Goal: Task Accomplishment & Management: Use online tool/utility

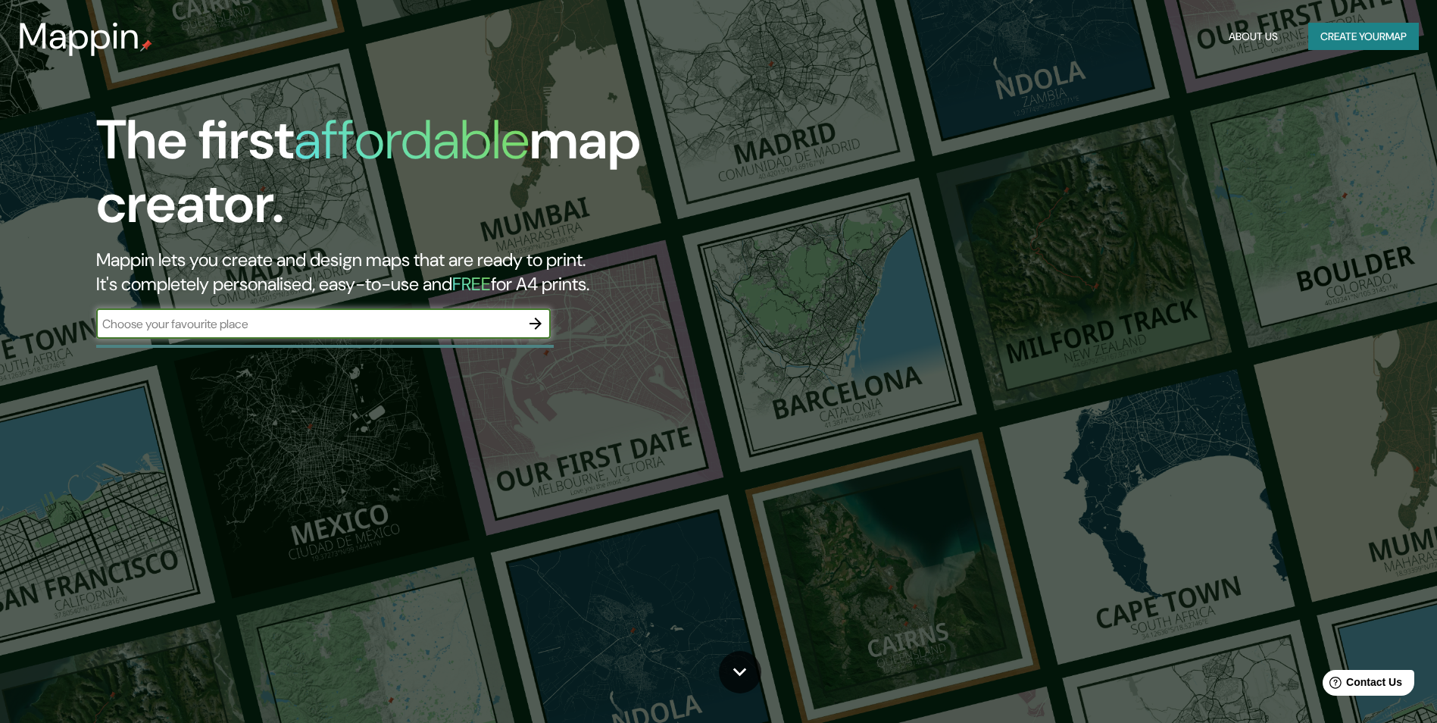
click at [543, 322] on icon "button" at bounding box center [535, 323] width 18 height 18
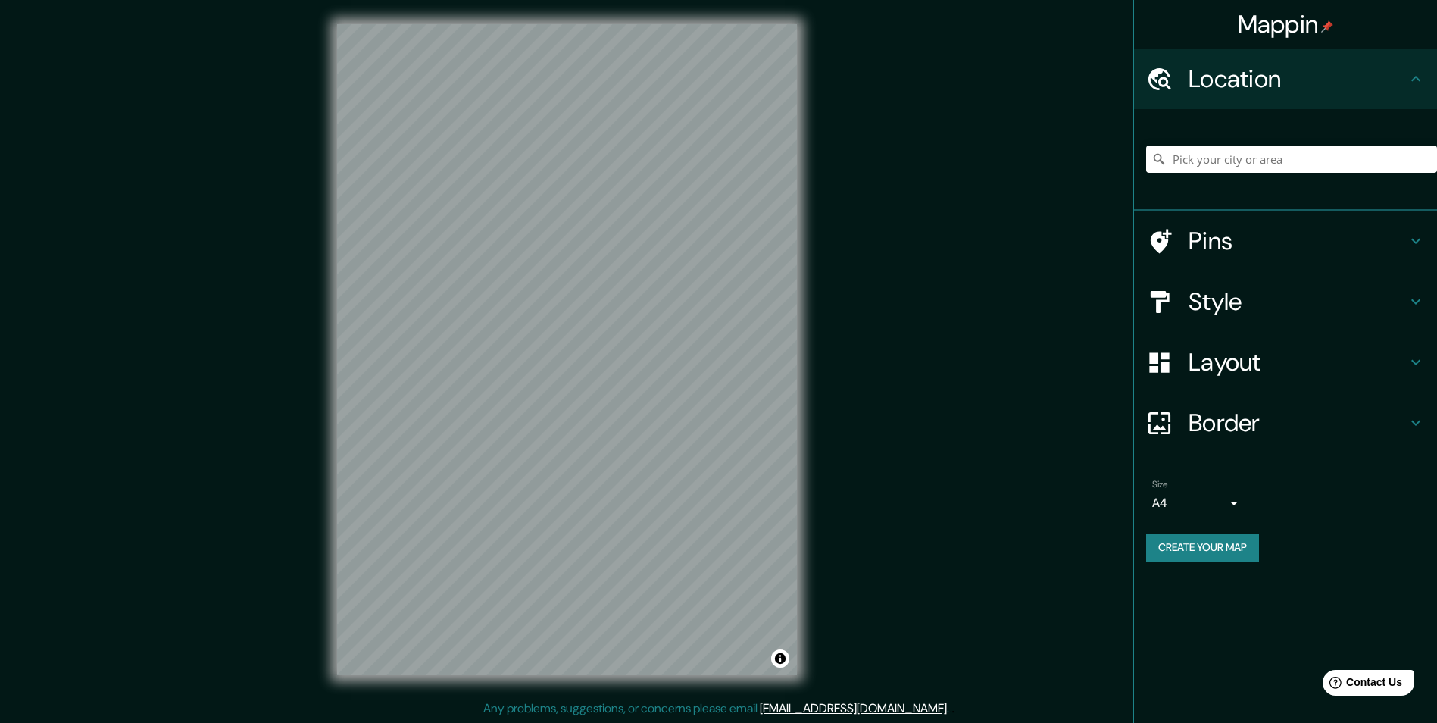
click at [1196, 244] on h4 "Pins" at bounding box center [1297, 241] width 218 height 30
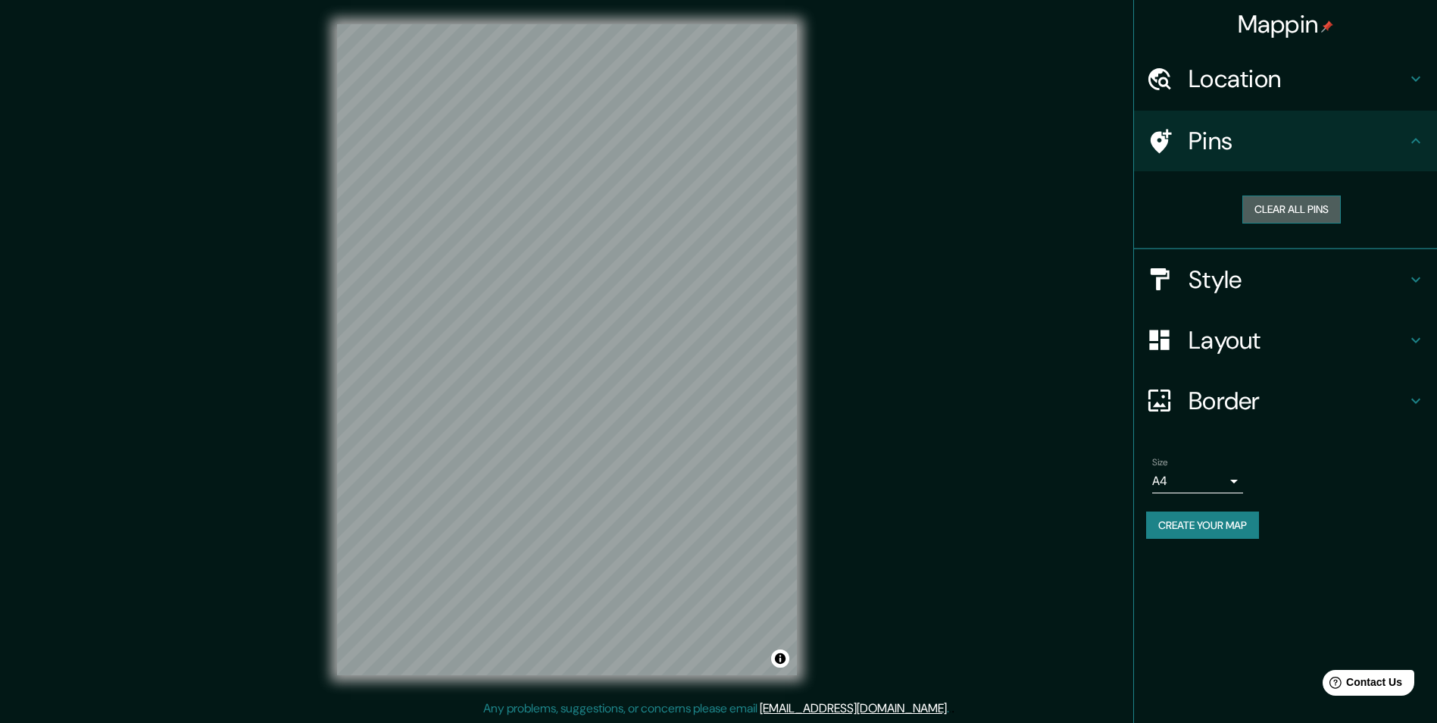
click at [1253, 210] on button "Clear all pins" at bounding box center [1291, 209] width 98 height 28
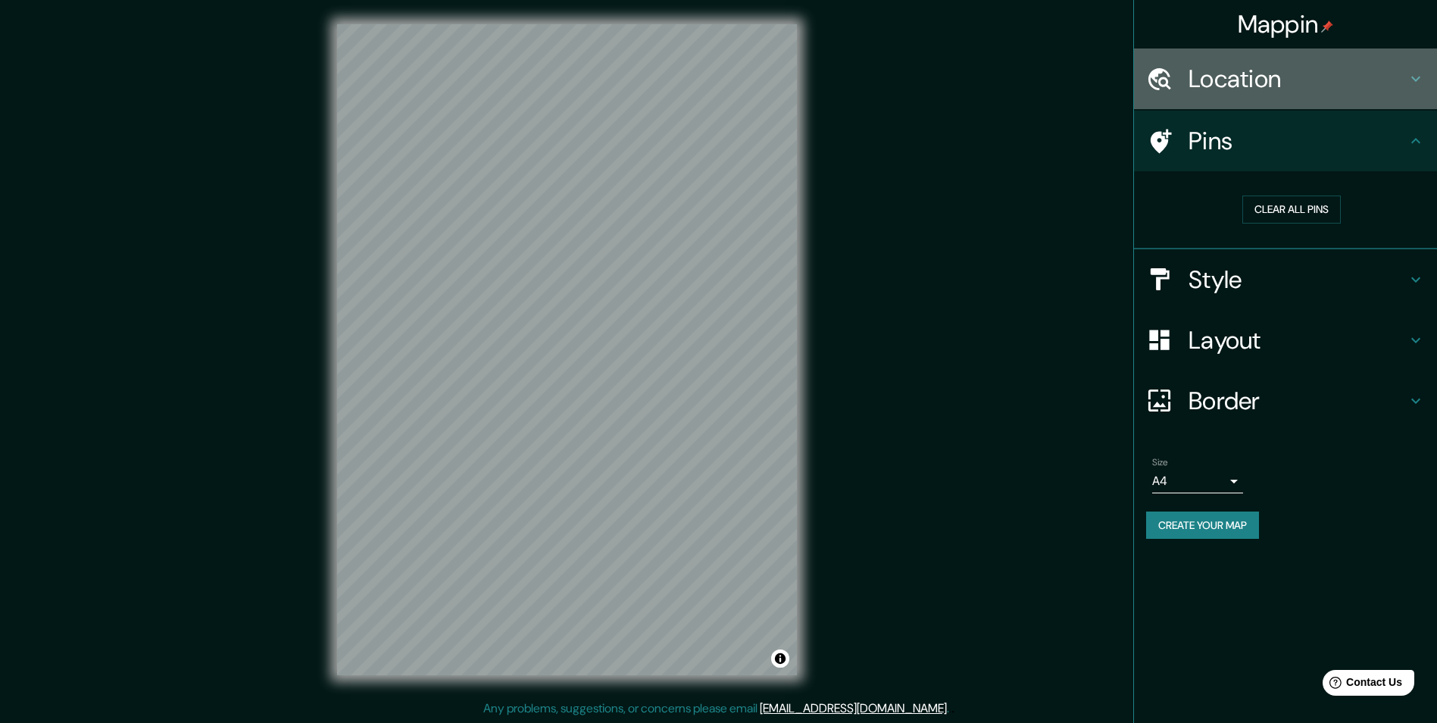
click at [1261, 80] on h4 "Location" at bounding box center [1297, 79] width 218 height 30
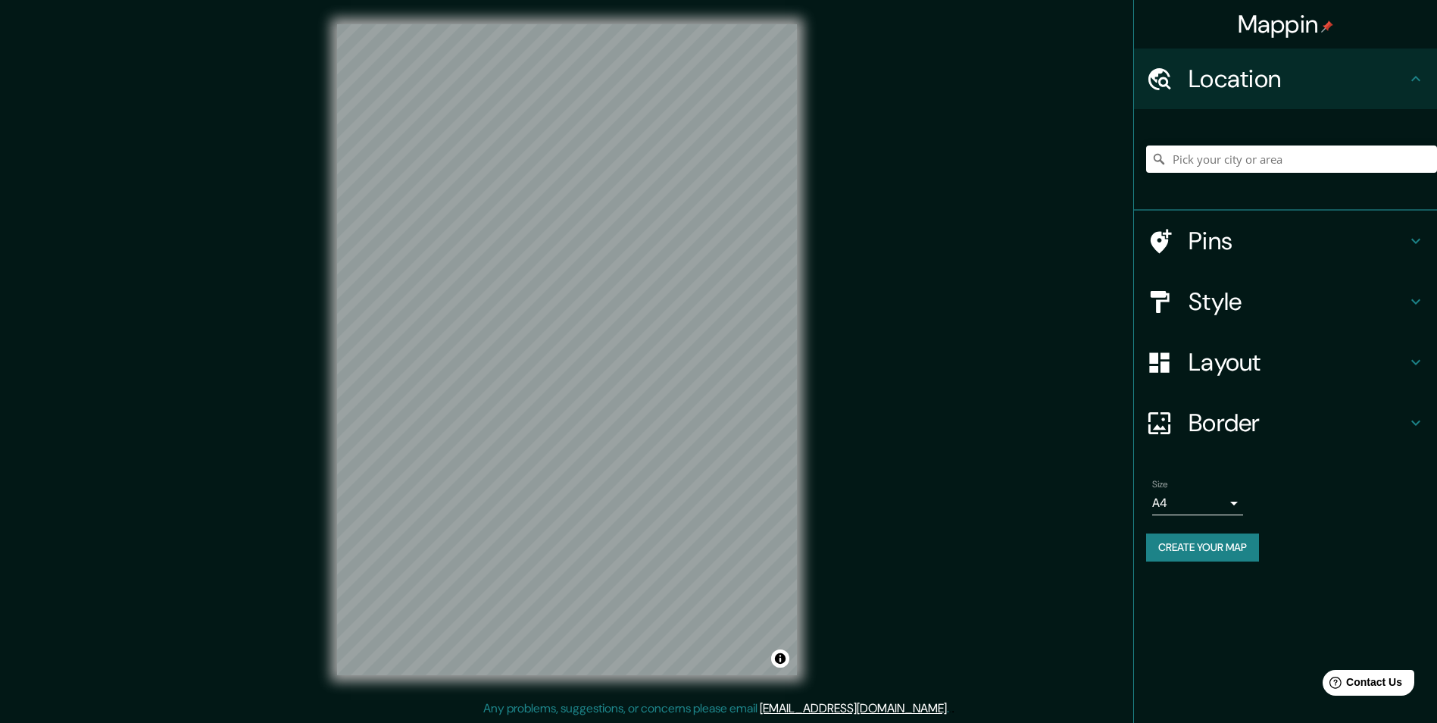
click at [1263, 173] on div at bounding box center [1291, 159] width 291 height 76
click at [1260, 166] on input "Pick your city or area" at bounding box center [1291, 158] width 291 height 27
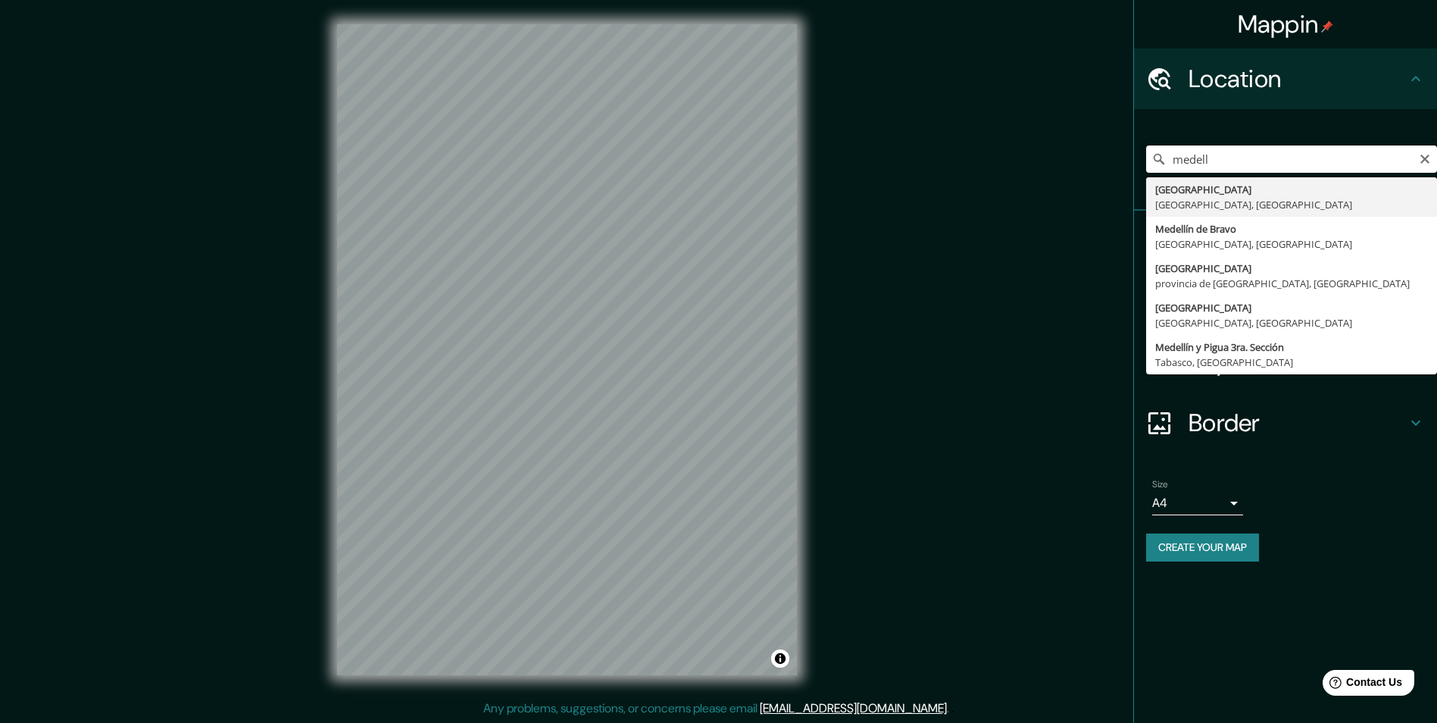
type input "Medellín, Antioquia, Colombia"
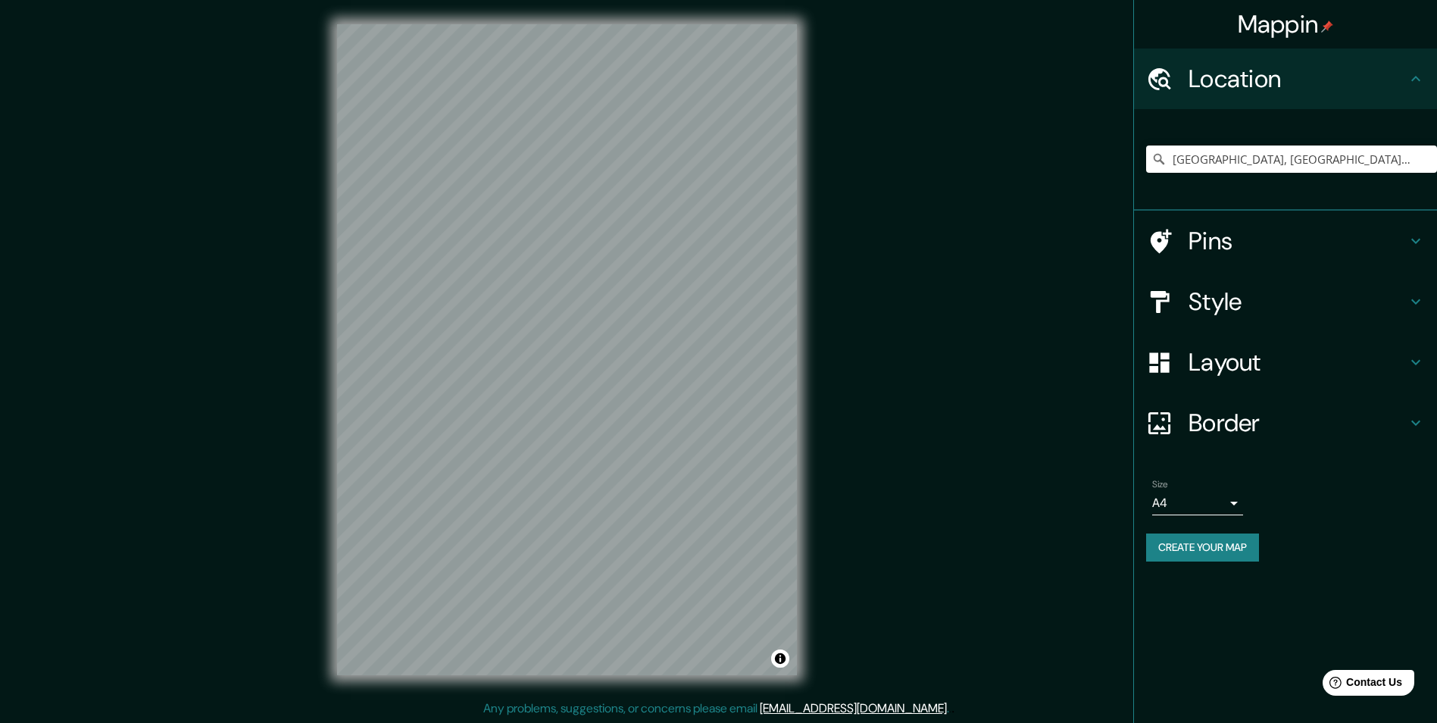
click at [1217, 238] on h4 "Pins" at bounding box center [1297, 241] width 218 height 30
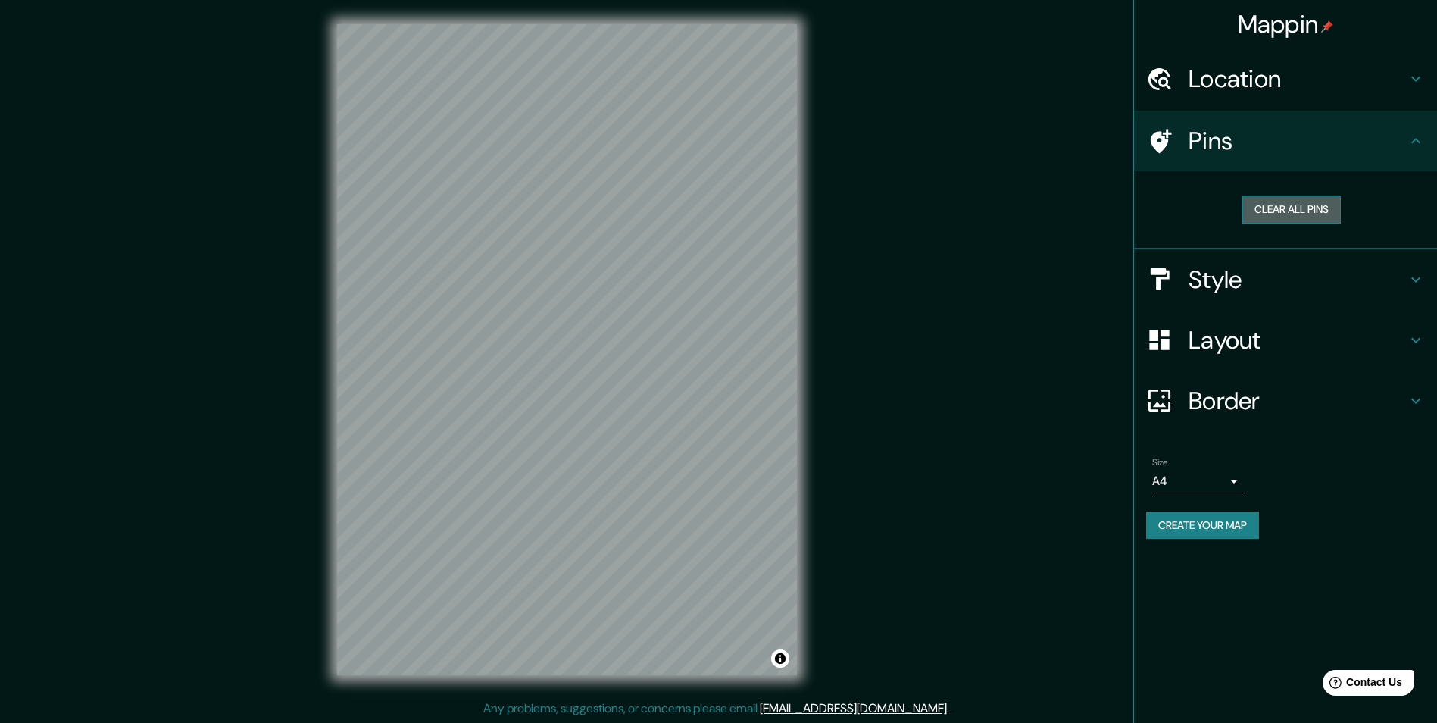
click at [1251, 211] on button "Clear all pins" at bounding box center [1291, 209] width 98 height 28
